Goal: Find specific page/section: Find specific page/section

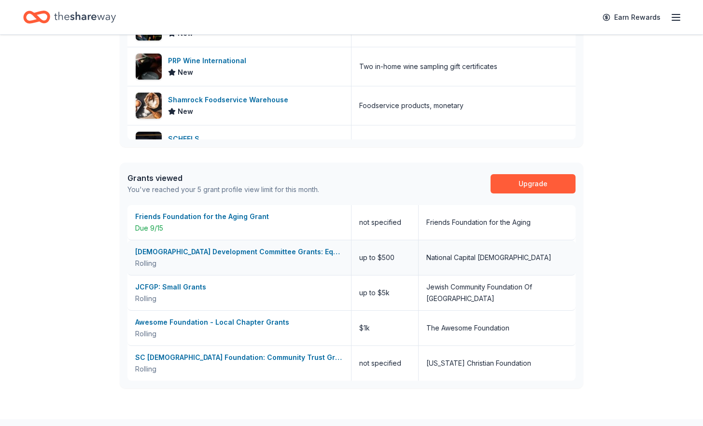
scroll to position [482, 0]
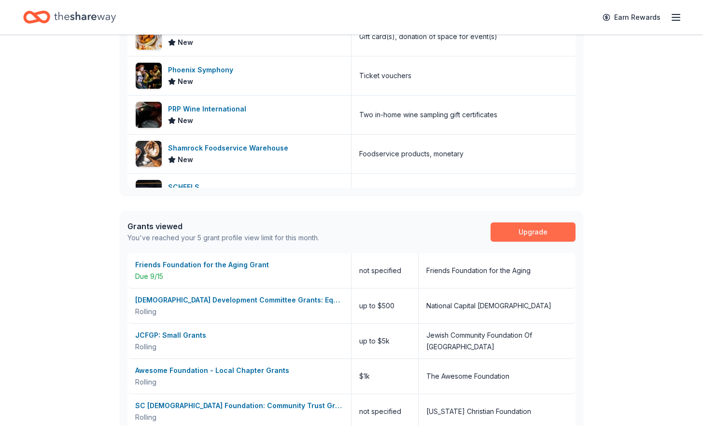
click at [536, 232] on link "Upgrade" at bounding box center [532, 231] width 85 height 19
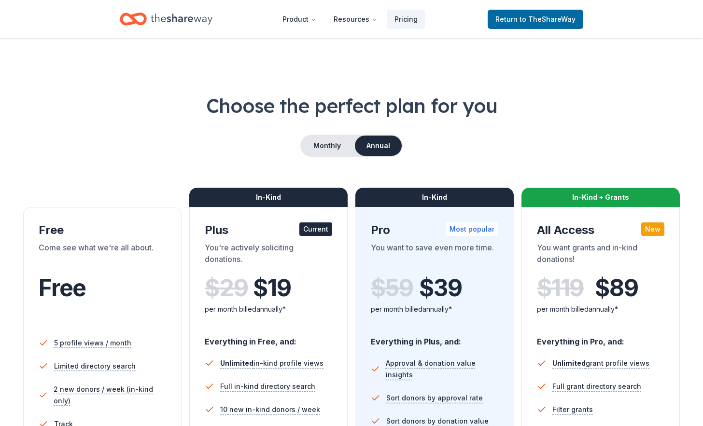
click at [155, 19] on icon "Home" at bounding box center [182, 19] width 62 height 20
click at [166, 12] on icon "Home" at bounding box center [182, 19] width 62 height 20
click at [168, 17] on icon "Home" at bounding box center [182, 19] width 62 height 11
click at [510, 15] on span "Return to TheShareWay" at bounding box center [535, 20] width 80 height 12
click at [514, 16] on span "Return to TheShareWay" at bounding box center [535, 20] width 80 height 12
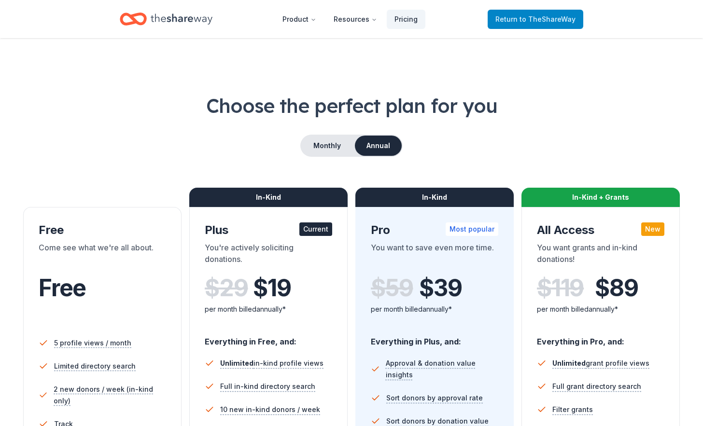
click at [529, 17] on span "to TheShareWay" at bounding box center [547, 19] width 56 height 8
click at [514, 15] on span "Return to TheShareWay" at bounding box center [535, 20] width 80 height 12
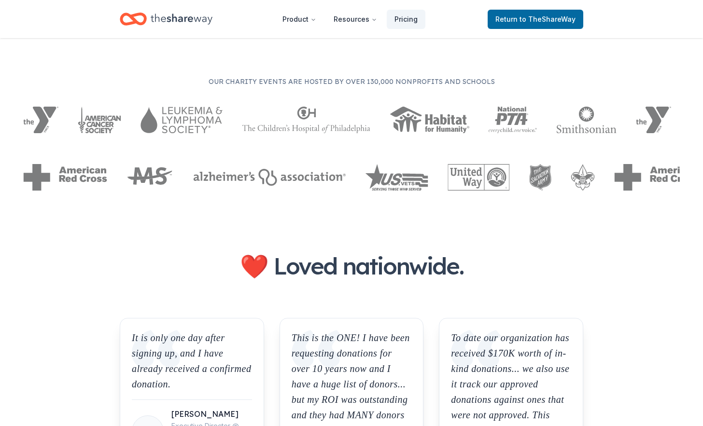
scroll to position [532, 0]
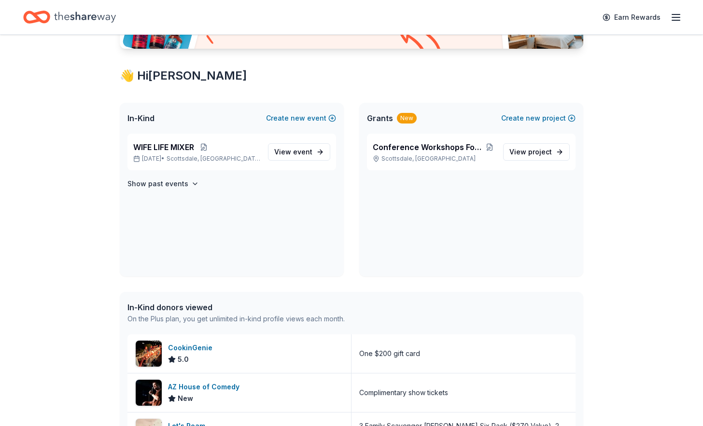
scroll to position [96, 0]
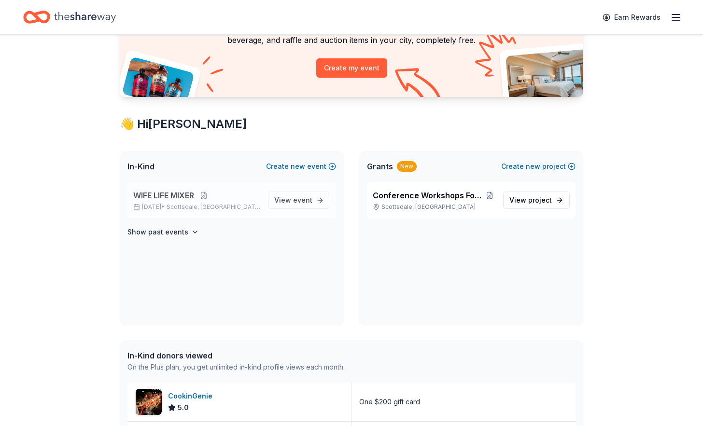
click at [182, 193] on span "WIFE LIFE MIXER" at bounding box center [163, 196] width 61 height 12
